Goal: Information Seeking & Learning: Check status

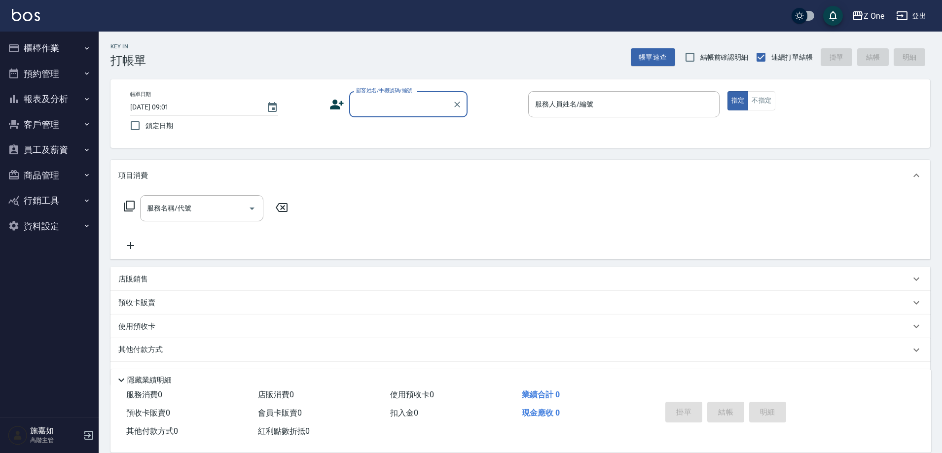
click at [30, 100] on button "報表及分析" at bounding box center [49, 99] width 91 height 26
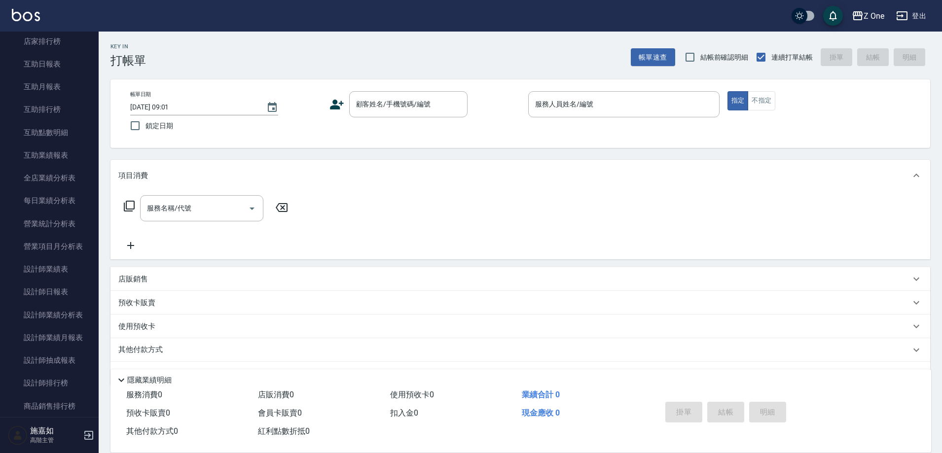
scroll to position [197, 0]
click at [65, 254] on link "設計師業績表" at bounding box center [49, 249] width 91 height 23
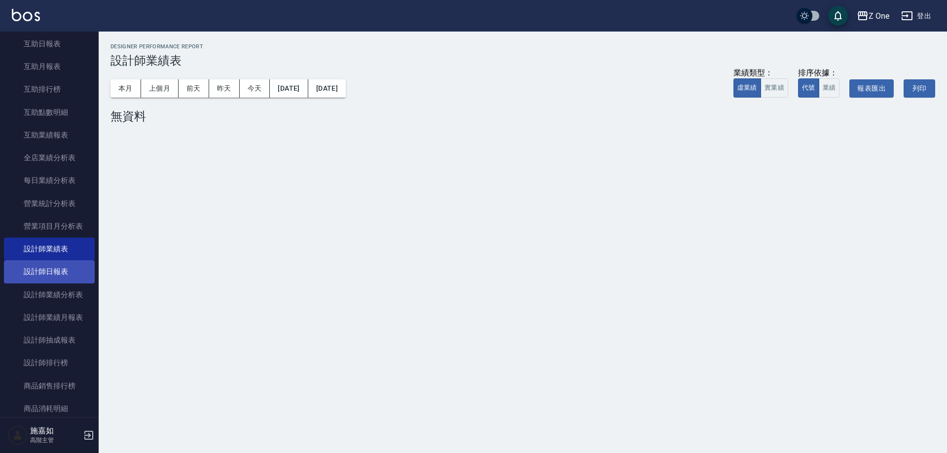
click at [70, 265] on link "設計師日報表" at bounding box center [49, 271] width 91 height 23
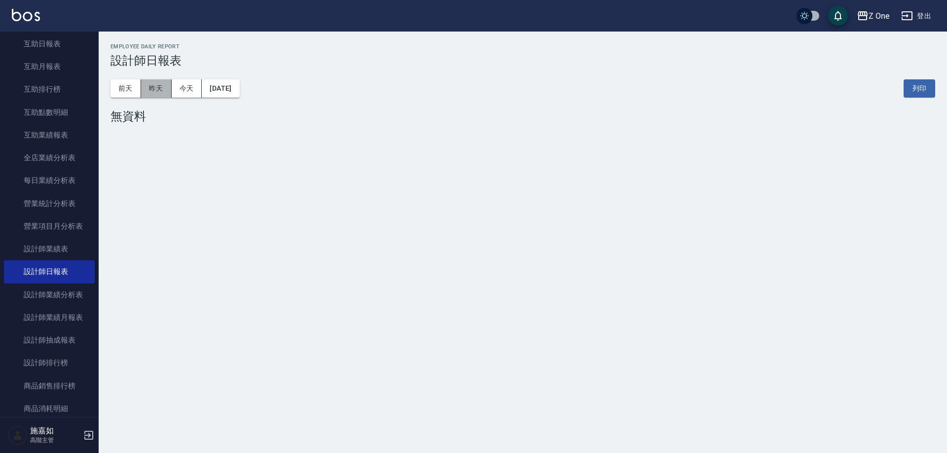
click at [160, 90] on button "昨天" at bounding box center [156, 88] width 31 height 18
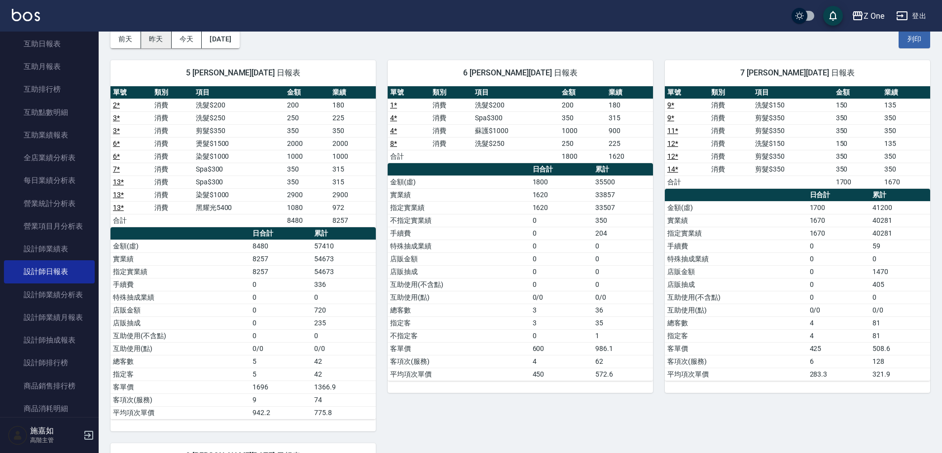
scroll to position [148, 0]
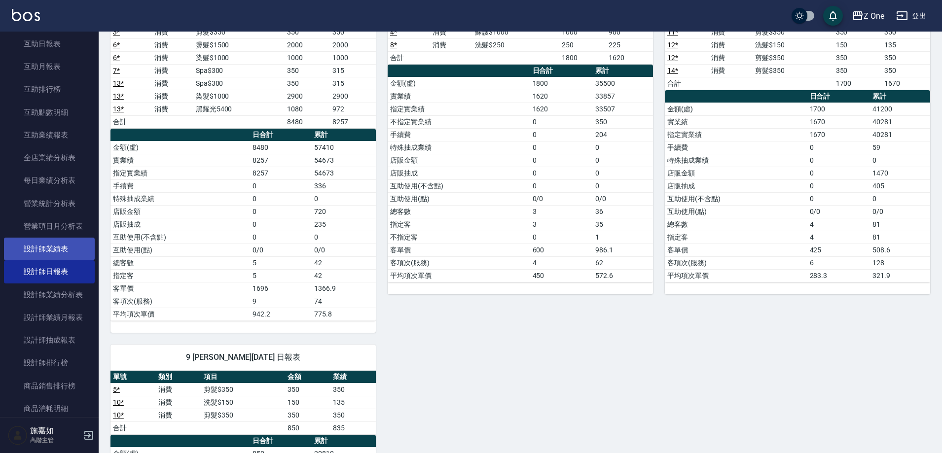
click at [84, 248] on link "設計師業績表" at bounding box center [49, 249] width 91 height 23
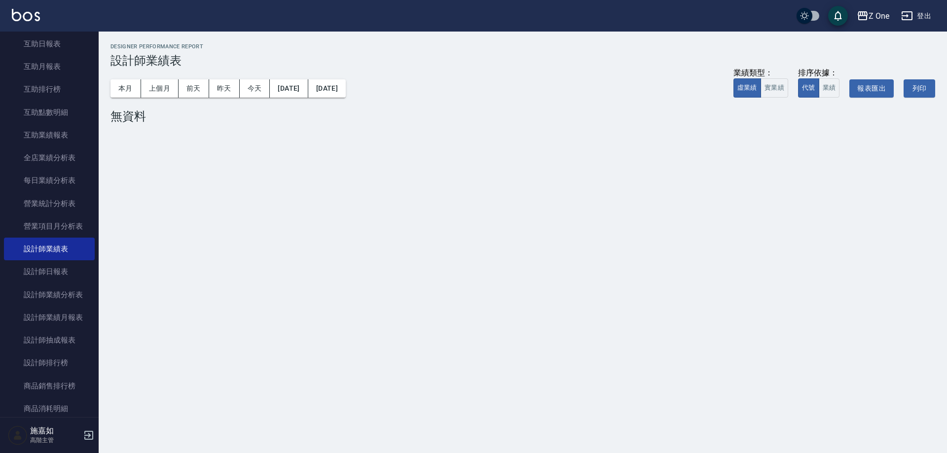
click at [124, 99] on div "本月 上個月 [DATE] [DATE] [DATE] [DATE] [DATE] 業績類型： 虛業績 實業績 排序依據： 代號 業績 報表匯出 列印" at bounding box center [522, 89] width 825 height 42
click at [124, 91] on button "本月" at bounding box center [125, 88] width 31 height 18
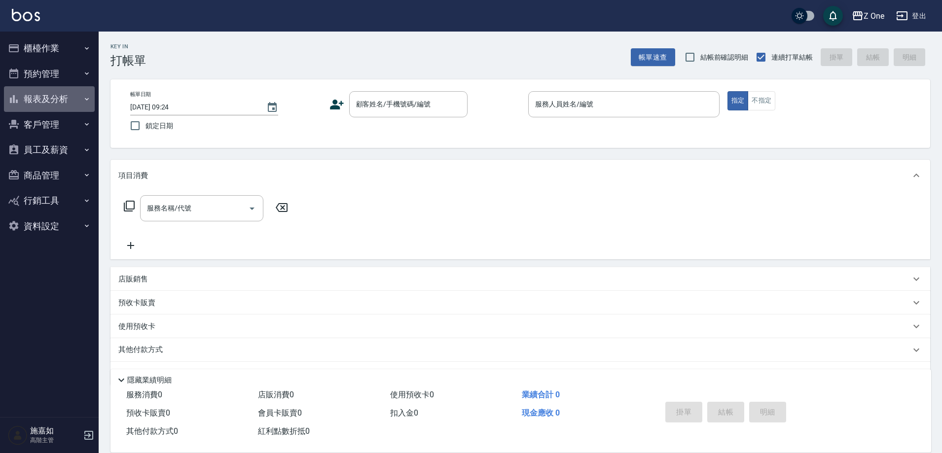
click at [24, 100] on button "報表及分析" at bounding box center [49, 99] width 91 height 26
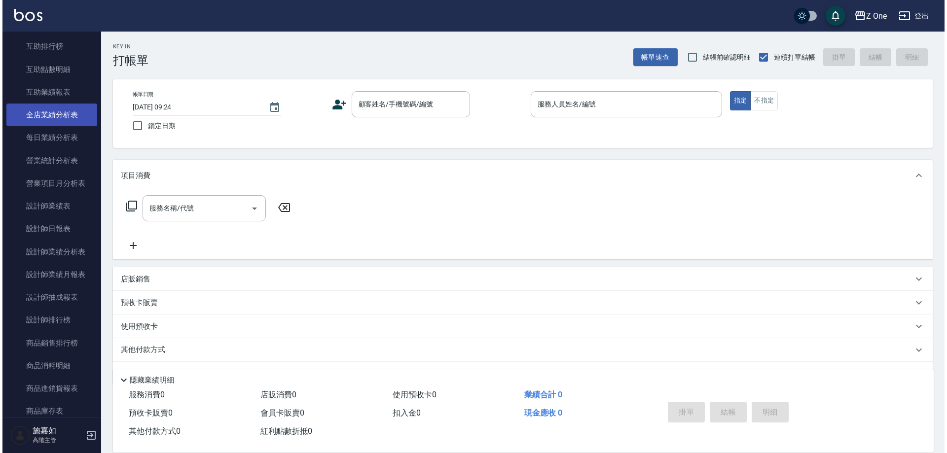
scroll to position [247, 0]
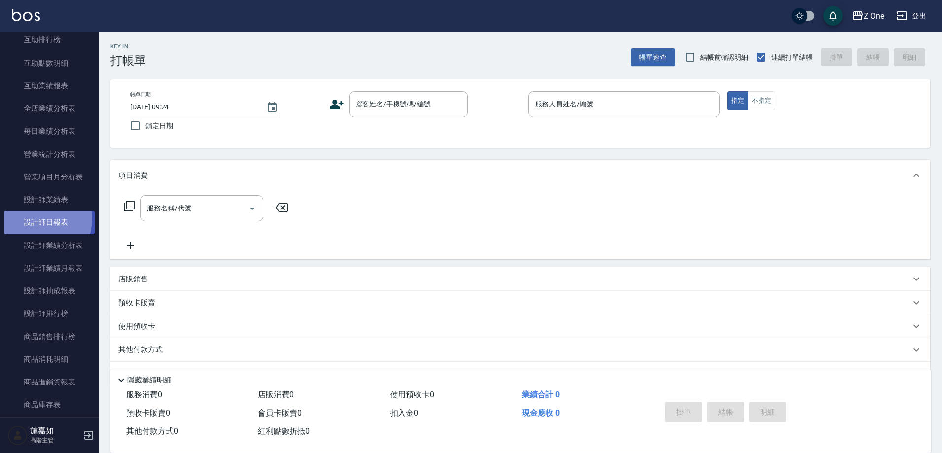
click at [32, 218] on link "設計師日報表" at bounding box center [49, 222] width 91 height 23
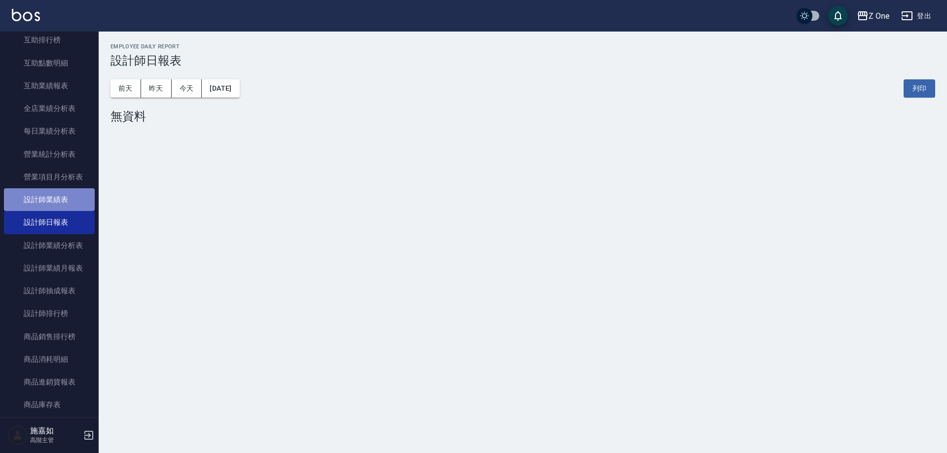
click at [54, 194] on link "設計師業績表" at bounding box center [49, 199] width 91 height 23
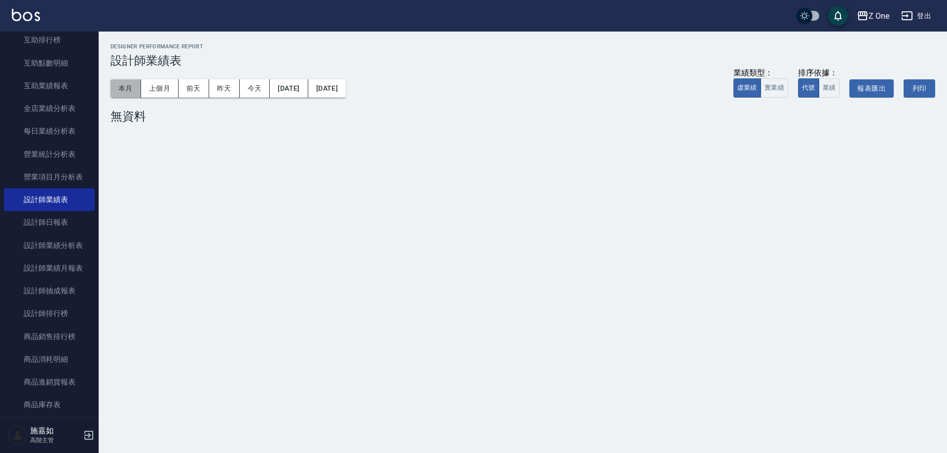
click at [115, 95] on button "本月" at bounding box center [125, 88] width 31 height 18
